Goal: Information Seeking & Learning: Learn about a topic

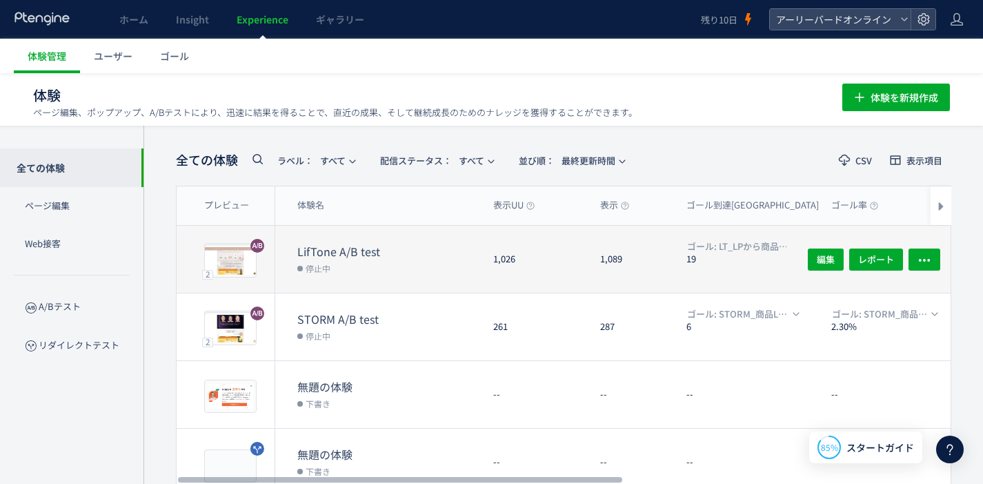
click at [365, 250] on dt "LifTone A/B test" at bounding box center [389, 252] width 185 height 16
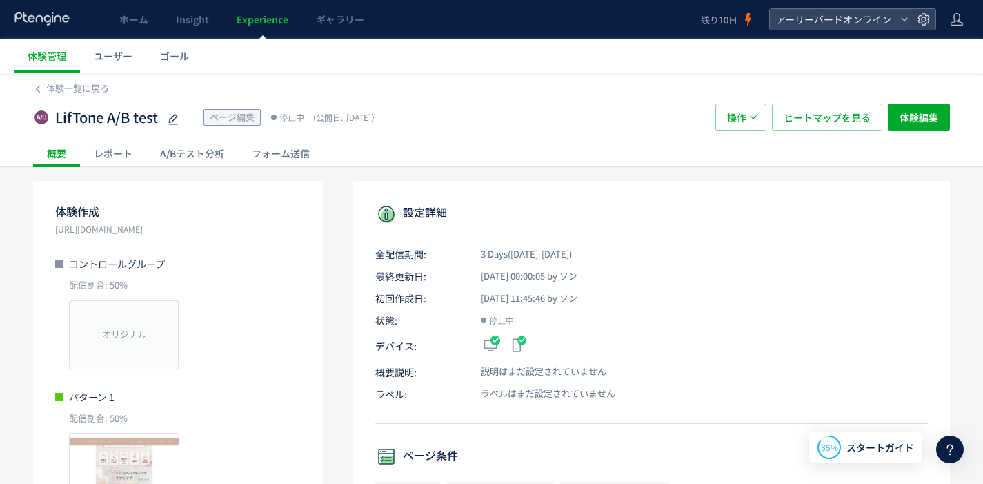
click at [220, 156] on div "A/Bテスト分析" at bounding box center [192, 153] width 92 height 28
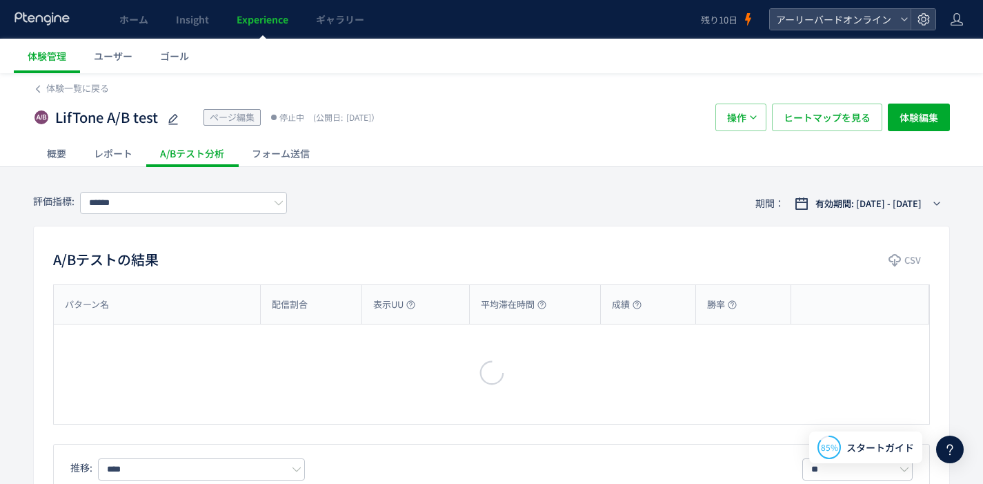
type input "**********"
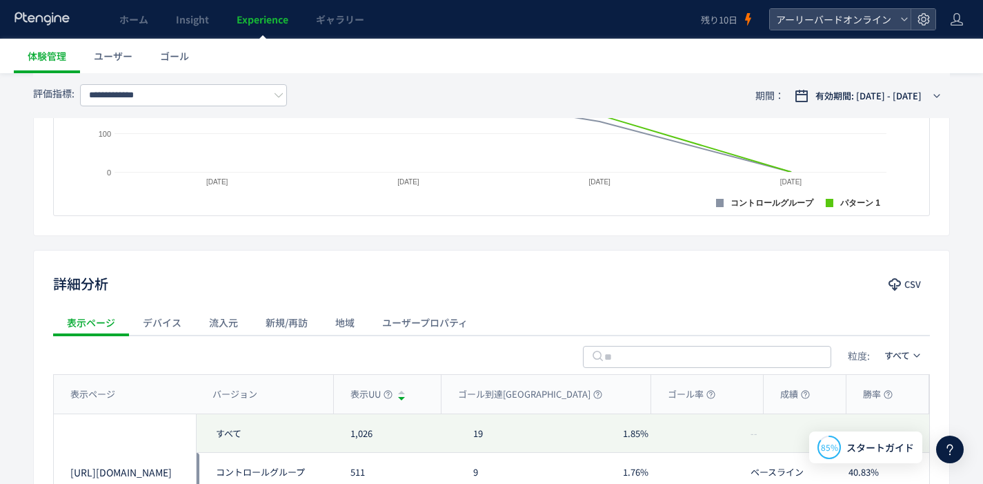
scroll to position [614, 0]
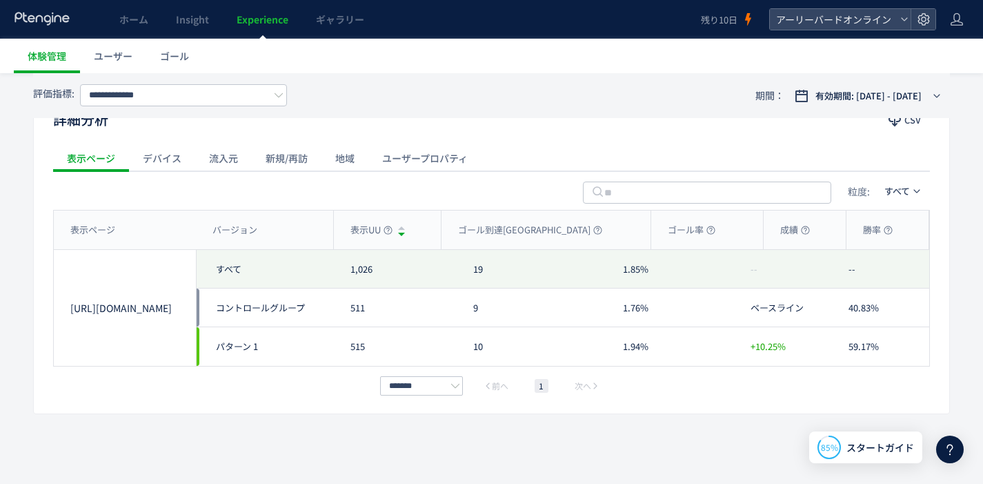
click at [299, 163] on div "新規/再訪" at bounding box center [287, 158] width 70 height 28
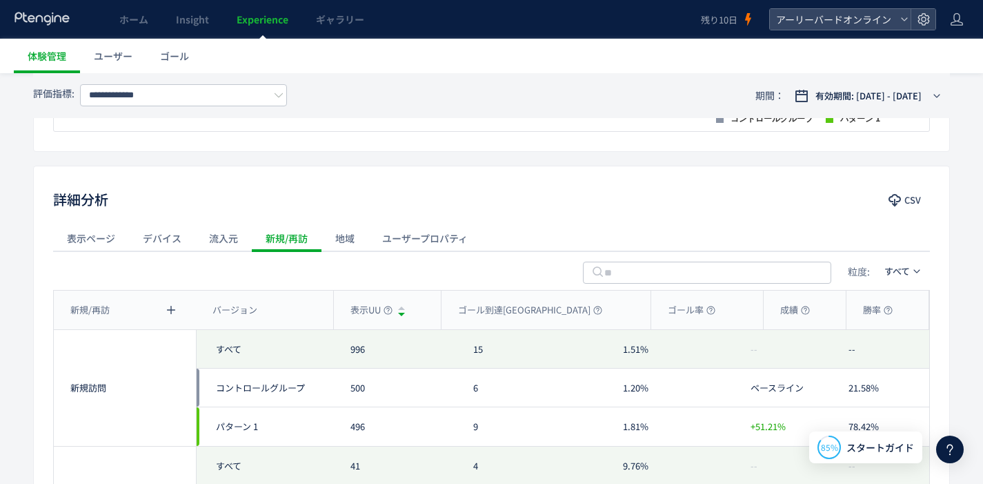
scroll to position [494, 0]
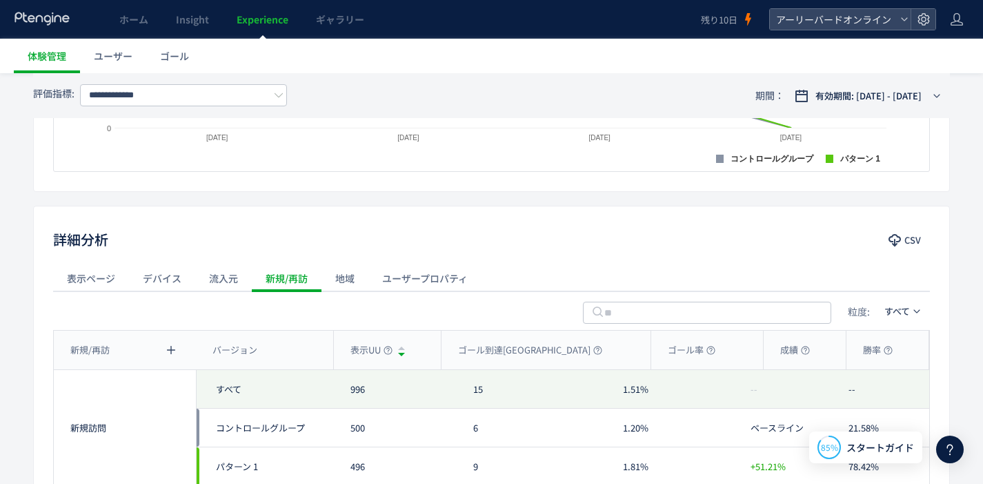
click at [233, 279] on div "流入元" at bounding box center [223, 278] width 57 height 28
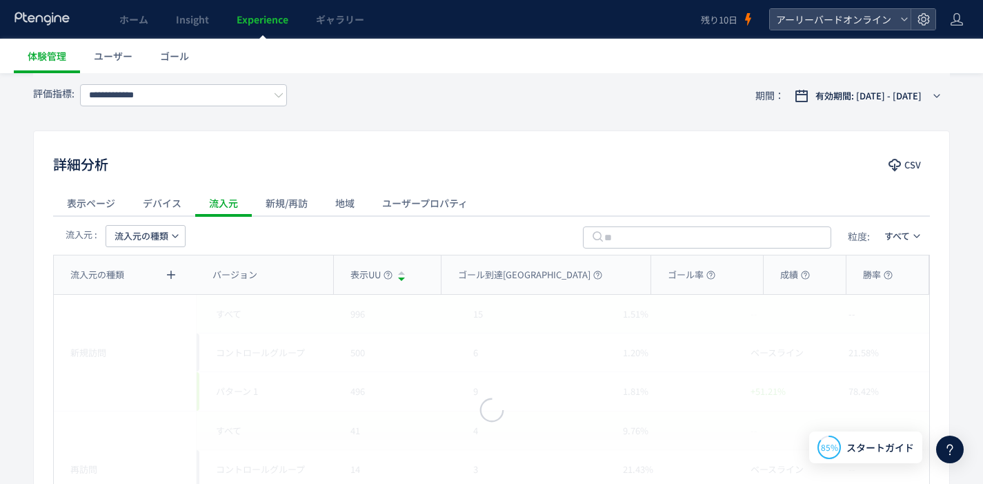
scroll to position [620, 0]
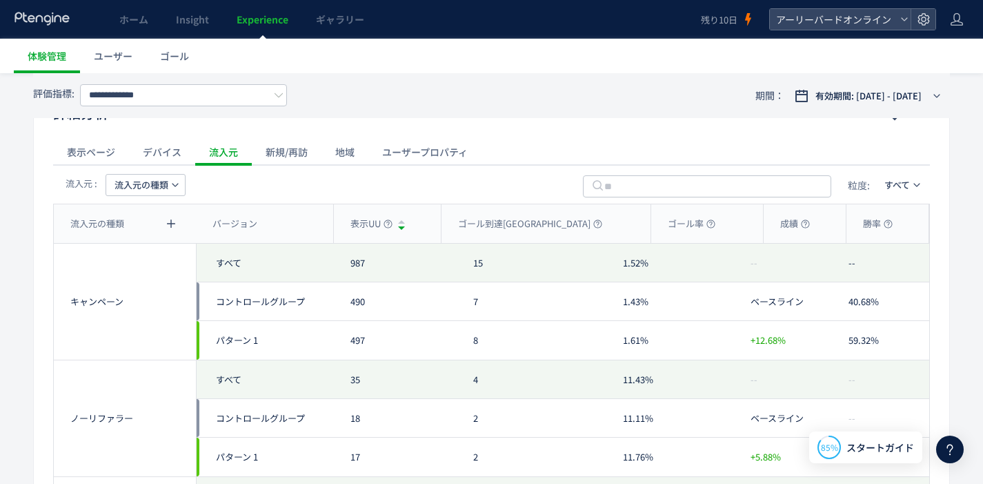
click at [89, 303] on div "キャンペーン" at bounding box center [124, 301] width 109 height 13
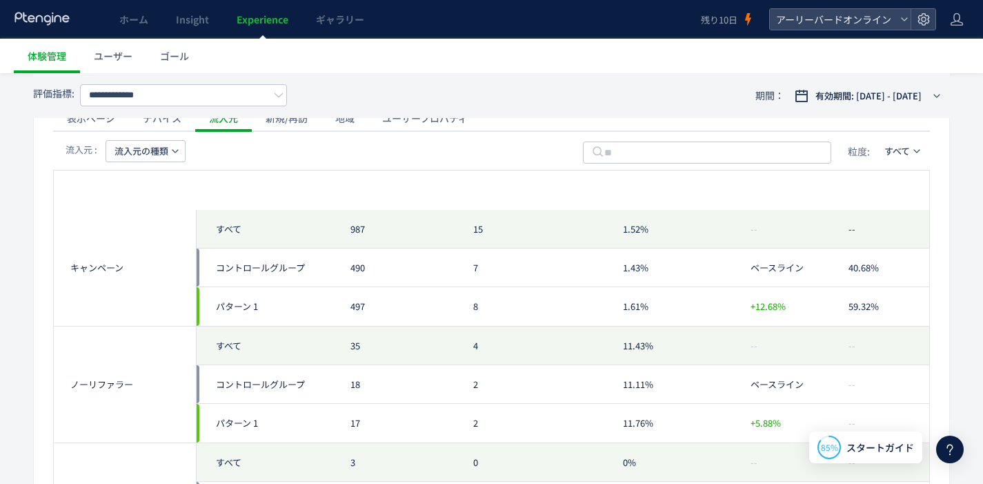
scroll to position [604, 0]
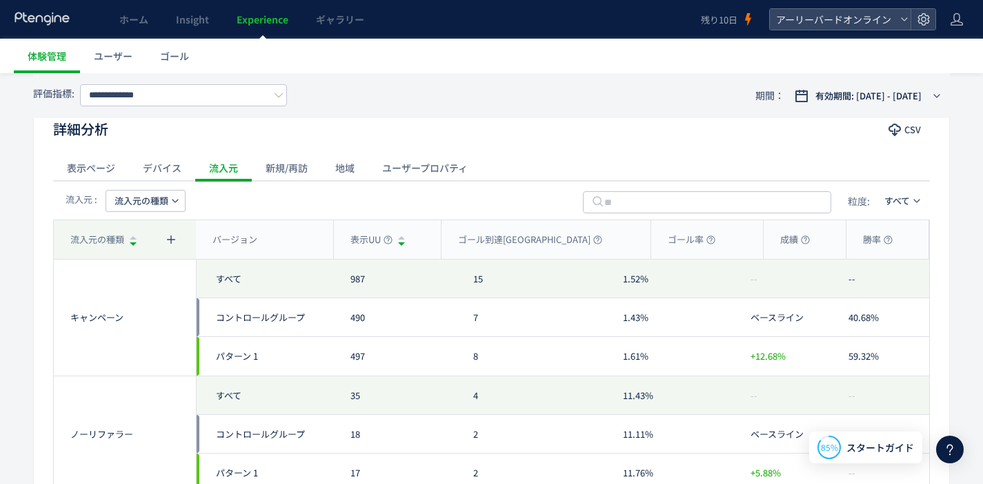
click at [182, 237] on div "流入元の種類" at bounding box center [125, 239] width 142 height 39
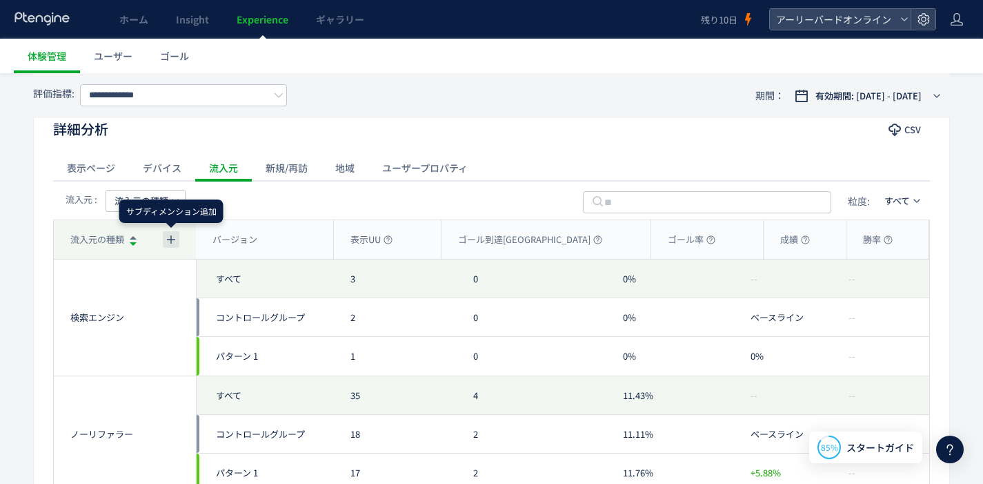
click at [169, 238] on icon "button" at bounding box center [171, 239] width 11 height 11
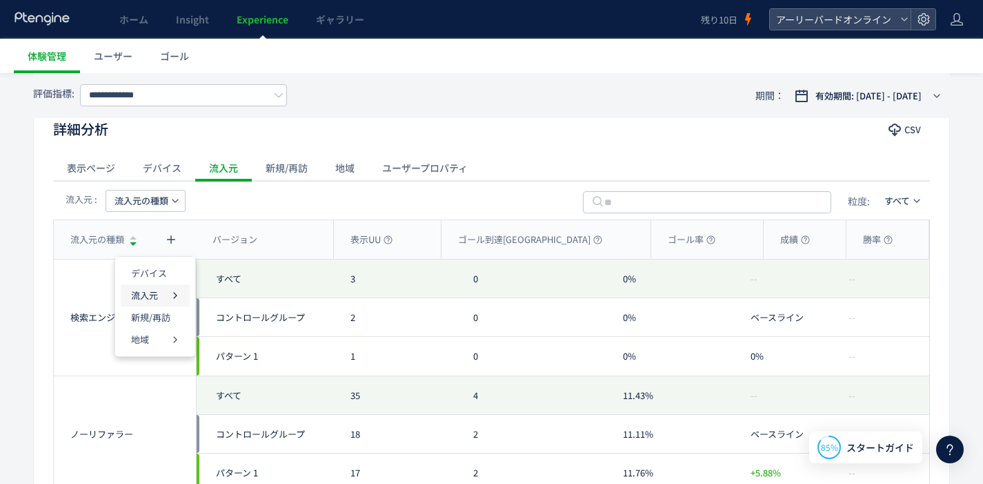
click at [159, 297] on div "流入元" at bounding box center [155, 295] width 48 height 22
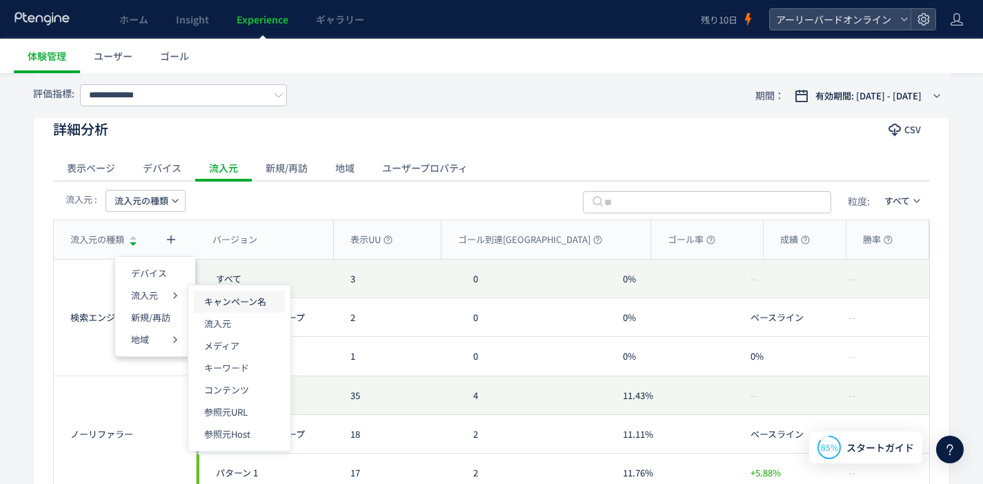
click at [212, 297] on p "キャンペーン名" at bounding box center [239, 301] width 70 height 22
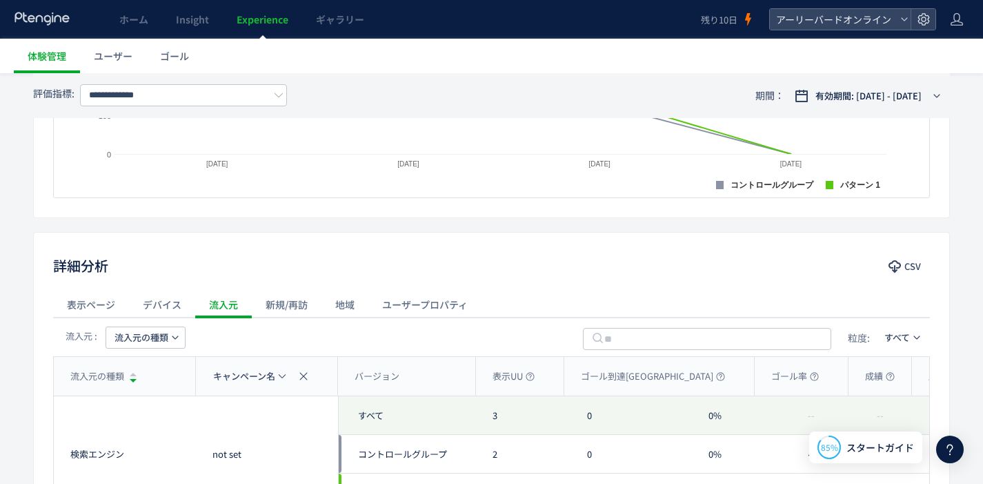
scroll to position [454, 0]
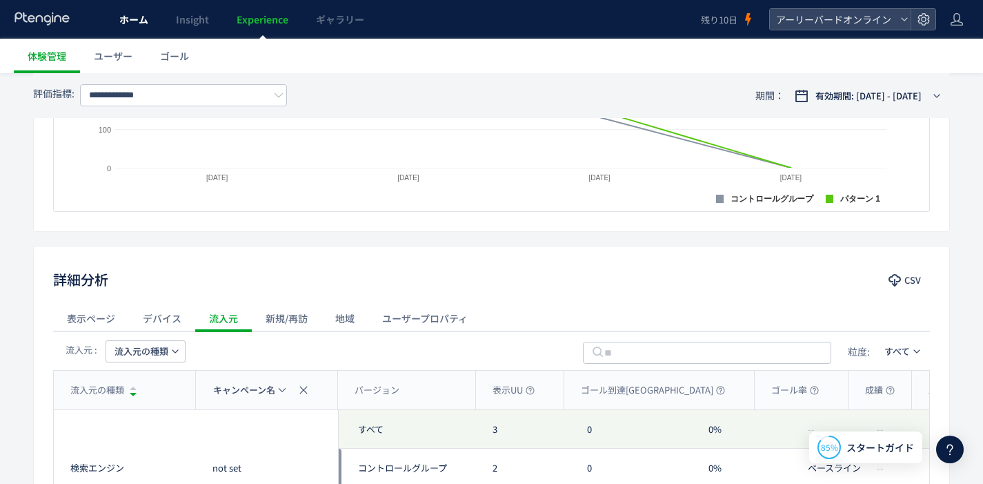
click at [126, 25] on span "ホーム" at bounding box center [133, 19] width 29 height 14
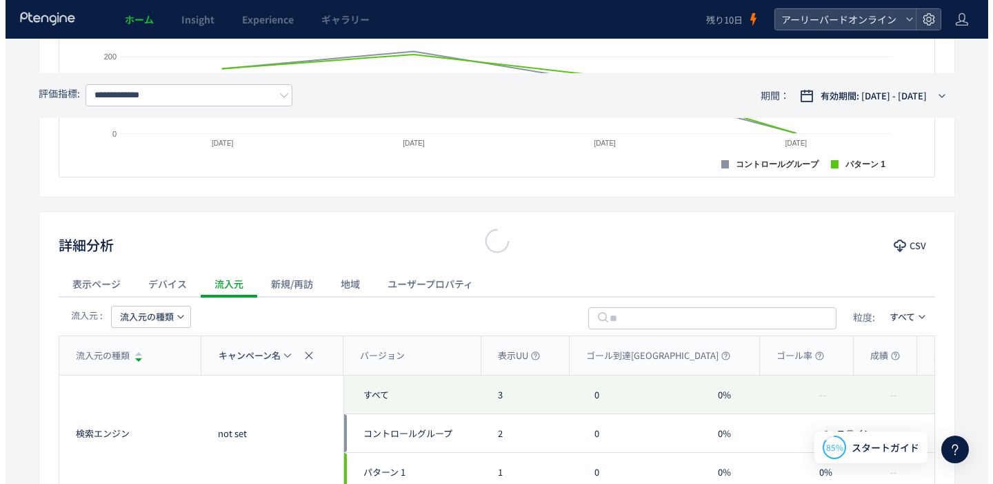
scroll to position [419, 0]
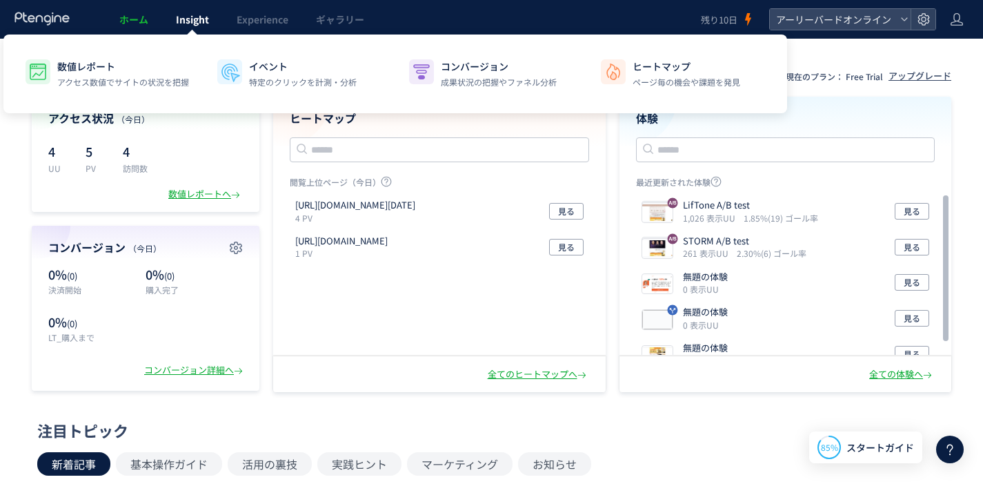
click at [197, 18] on span "Insight" at bounding box center [192, 19] width 33 height 14
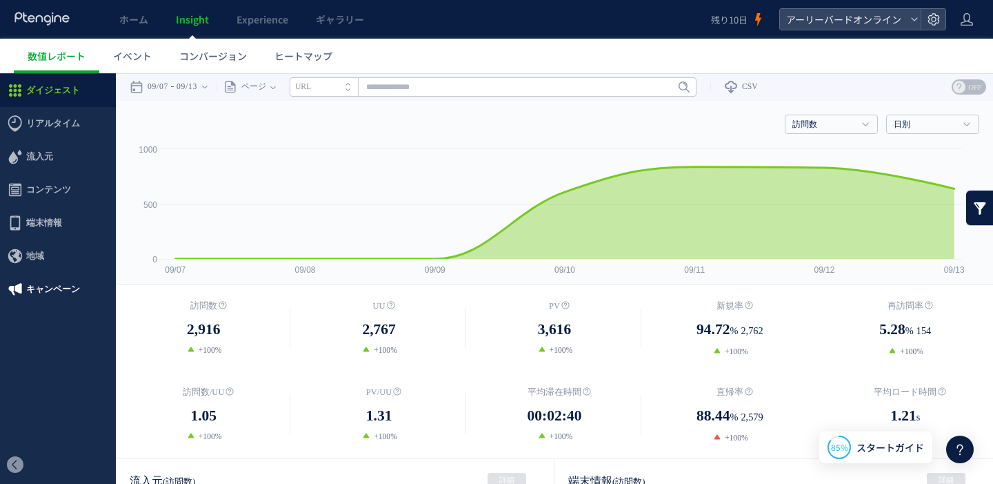
click at [63, 297] on span "キャンペーン" at bounding box center [53, 289] width 54 height 33
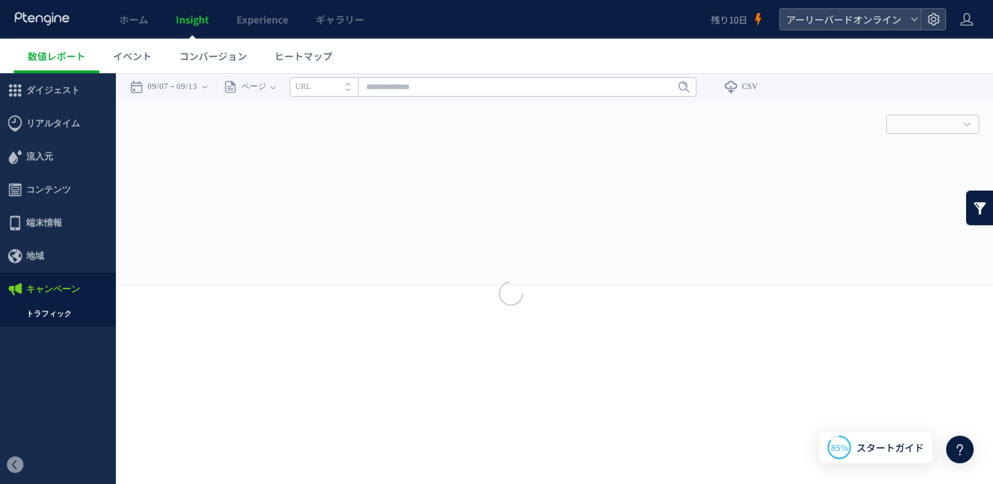
click at [65, 318] on div at bounding box center [496, 242] width 993 height 484
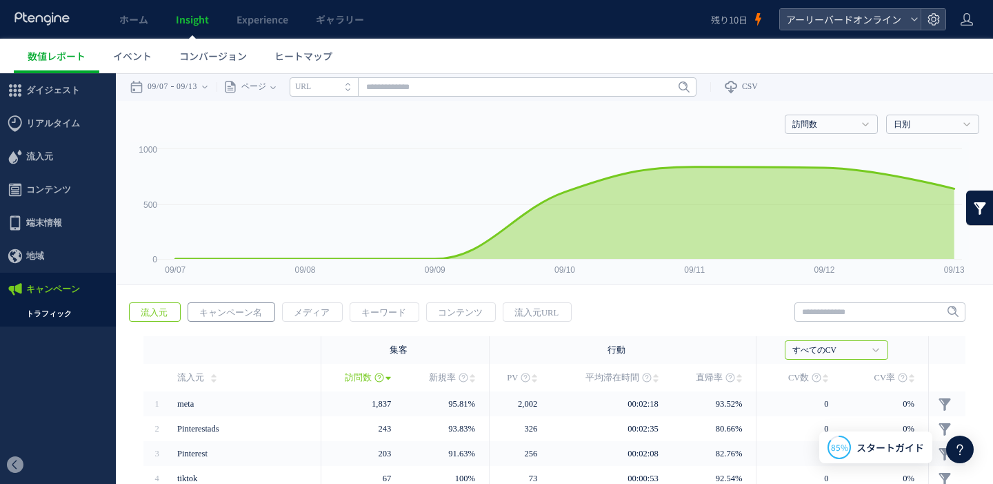
click at [232, 321] on span "キャンペーン名" at bounding box center [230, 312] width 85 height 19
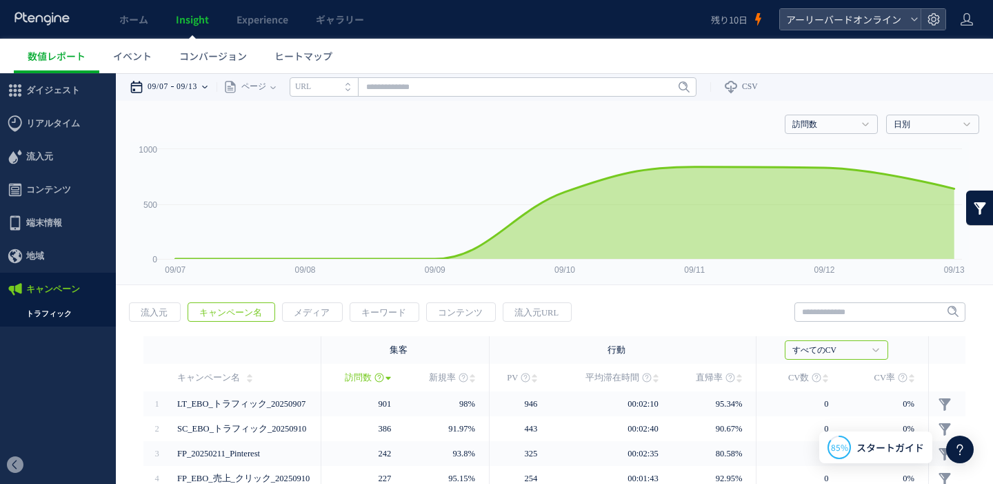
click at [210, 89] on div "09/07 09/13" at bounding box center [173, 87] width 87 height 28
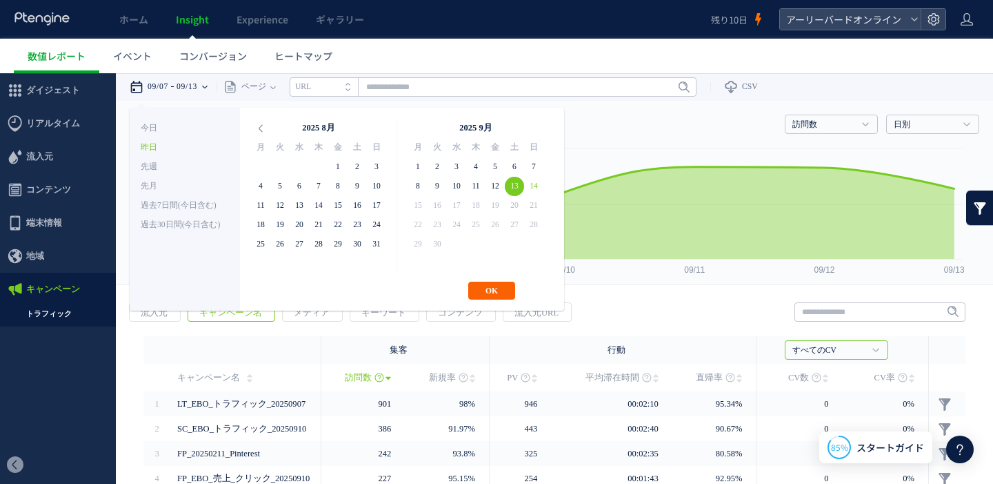
click at [495, 290] on button "OK" at bounding box center [491, 290] width 47 height 18
